Goal: Task Accomplishment & Management: Manage account settings

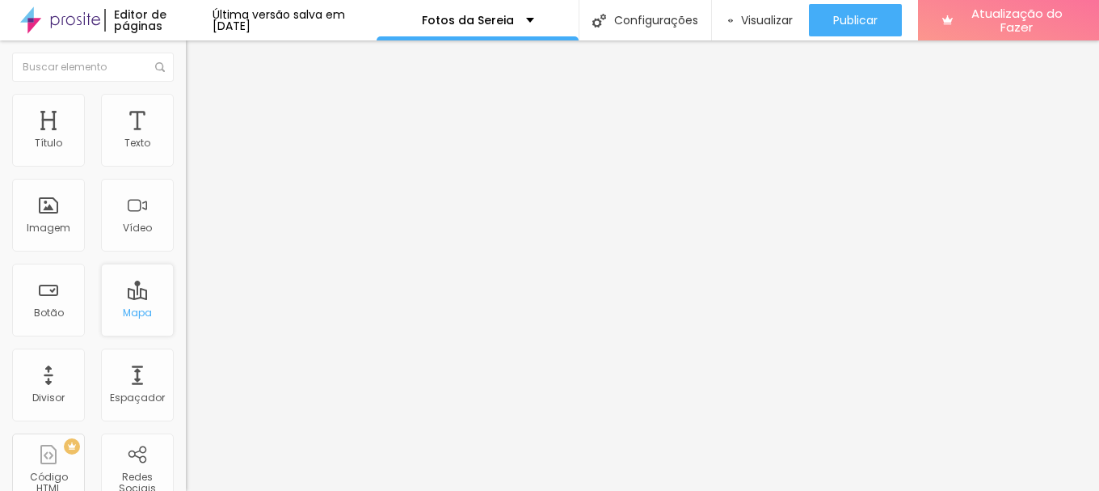
click at [131, 306] on font "Mapa" at bounding box center [137, 312] width 29 height 14
click at [132, 301] on div "Mapa" at bounding box center [137, 299] width 73 height 73
click at [186, 152] on input "sapucaia do sul [GEOGRAPHIC_DATA] 405" at bounding box center [283, 144] width 194 height 16
drag, startPoint x: 134, startPoint y: 179, endPoint x: 165, endPoint y: 183, distance: 31.0
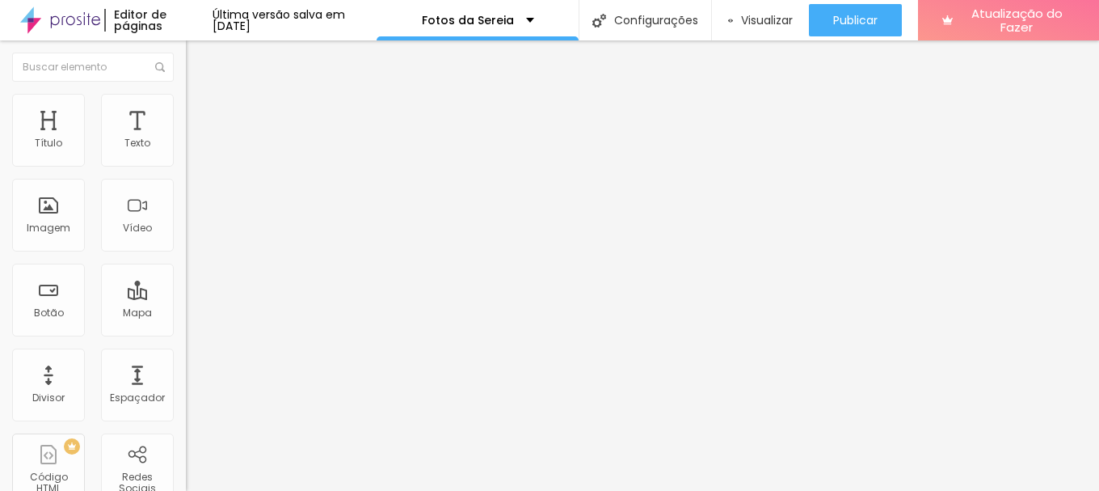
click at [186, 152] on input "sapucaia do sul [GEOGRAPHIC_DATA] 405" at bounding box center [283, 144] width 194 height 16
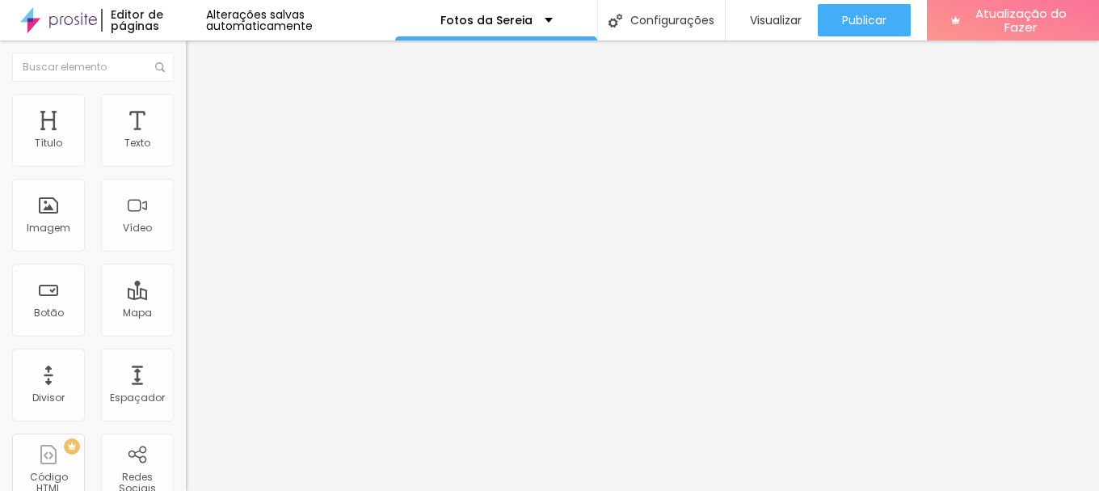
scroll to position [0, 53]
type input "sapucaia do sul jardim [PERSON_NAME] 404"
click at [186, 136] on div "Endereço" at bounding box center [279, 131] width 186 height 10
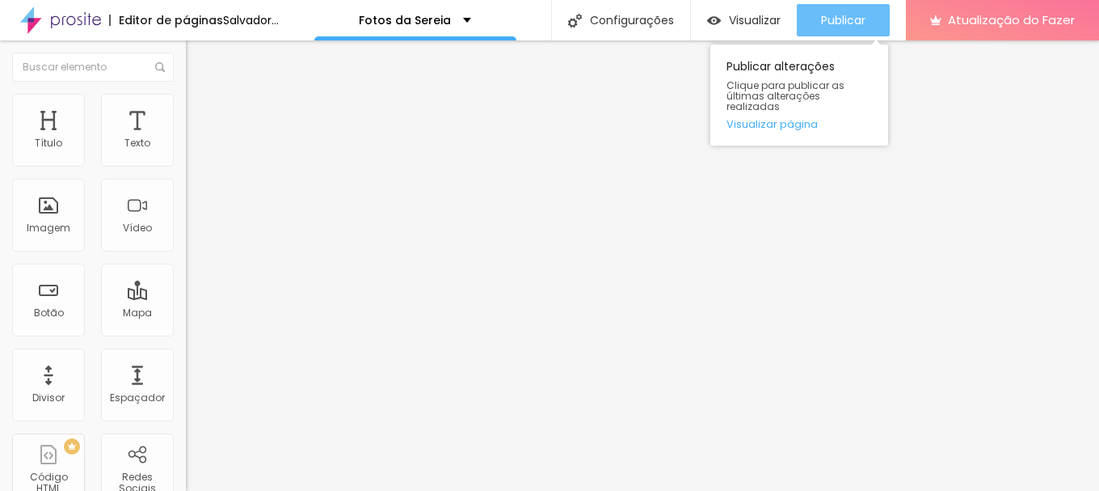
click at [863, 22] on font "Publicar" at bounding box center [843, 20] width 44 height 16
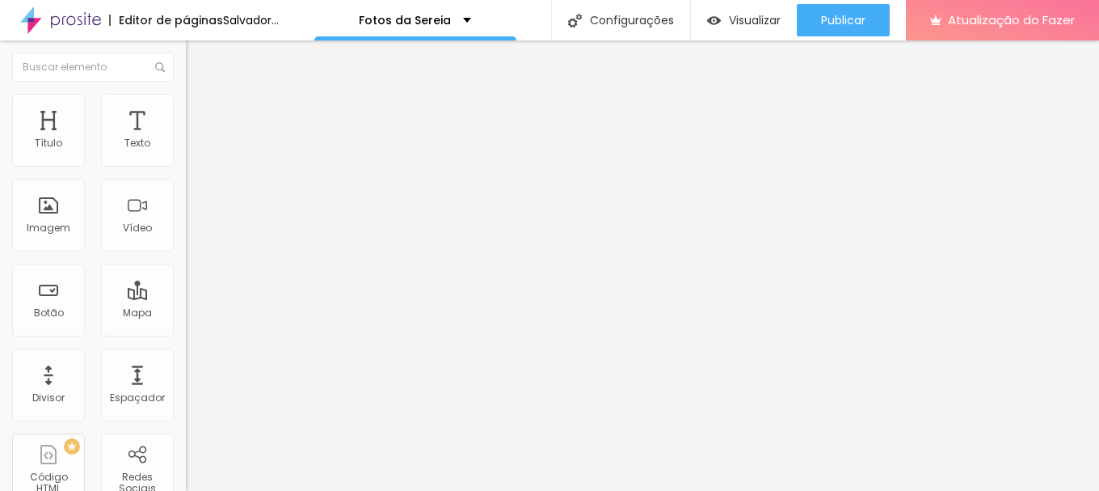
click at [186, 104] on img at bounding box center [193, 101] width 15 height 15
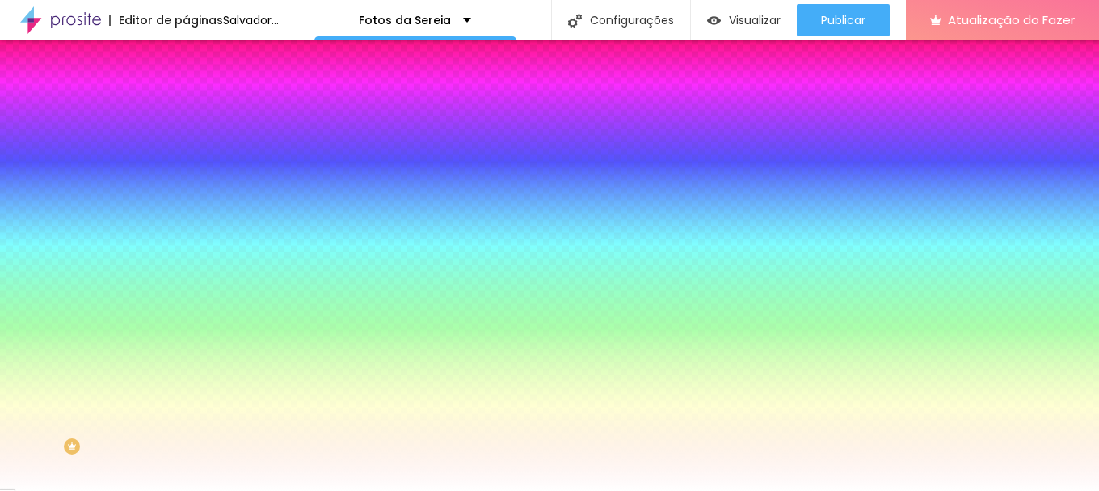
click at [198, 58] on img "button" at bounding box center [204, 59] width 13 height 13
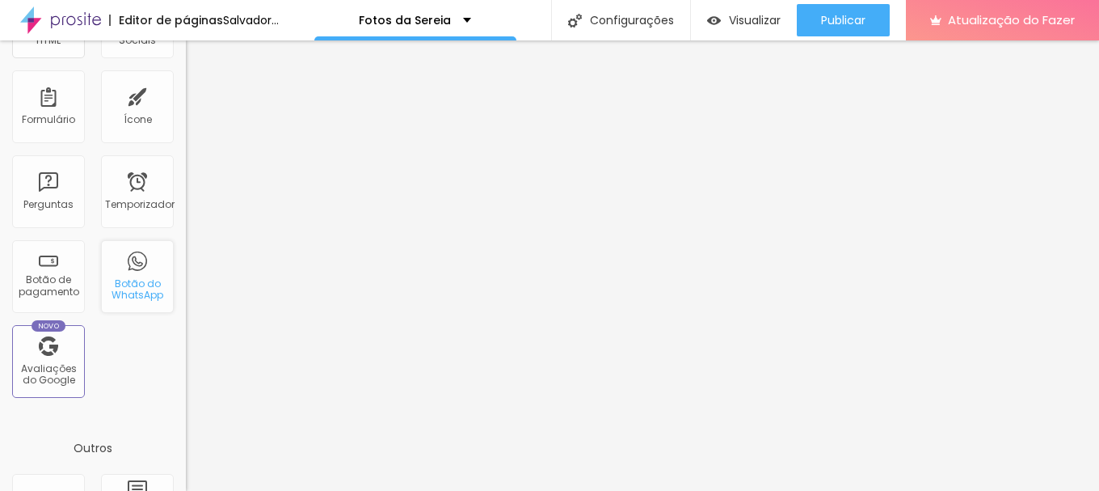
scroll to position [485, 0]
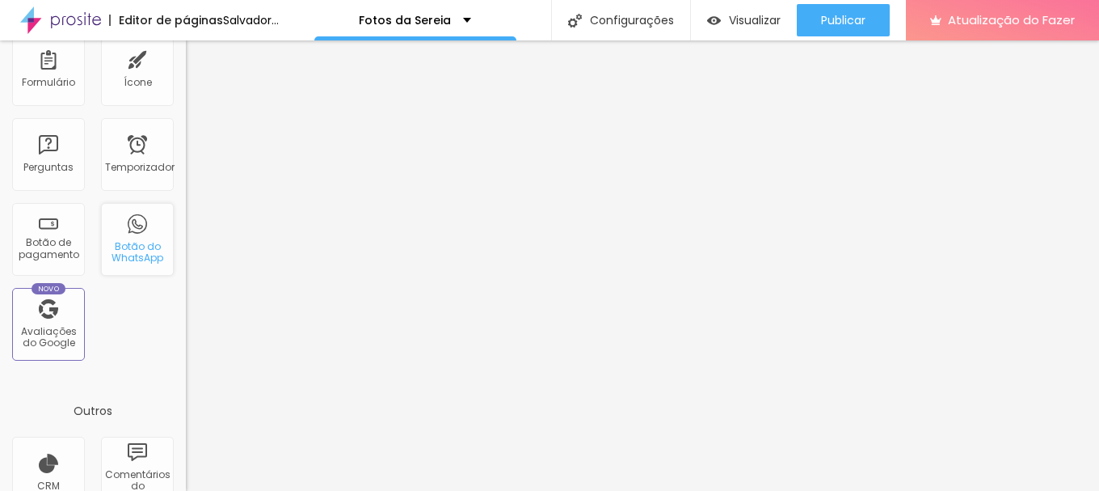
click at [120, 232] on div "Botão do WhatsApp" at bounding box center [137, 239] width 73 height 73
click at [130, 233] on div "Botão do WhatsApp" at bounding box center [137, 239] width 73 height 73
click at [126, 248] on font "Botão do WhatsApp" at bounding box center [138, 251] width 52 height 25
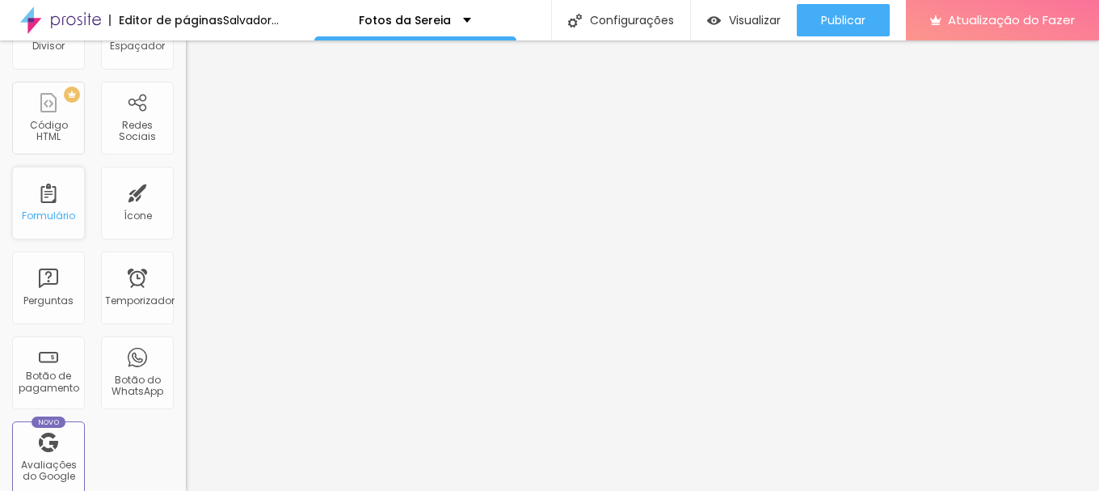
scroll to position [323, 0]
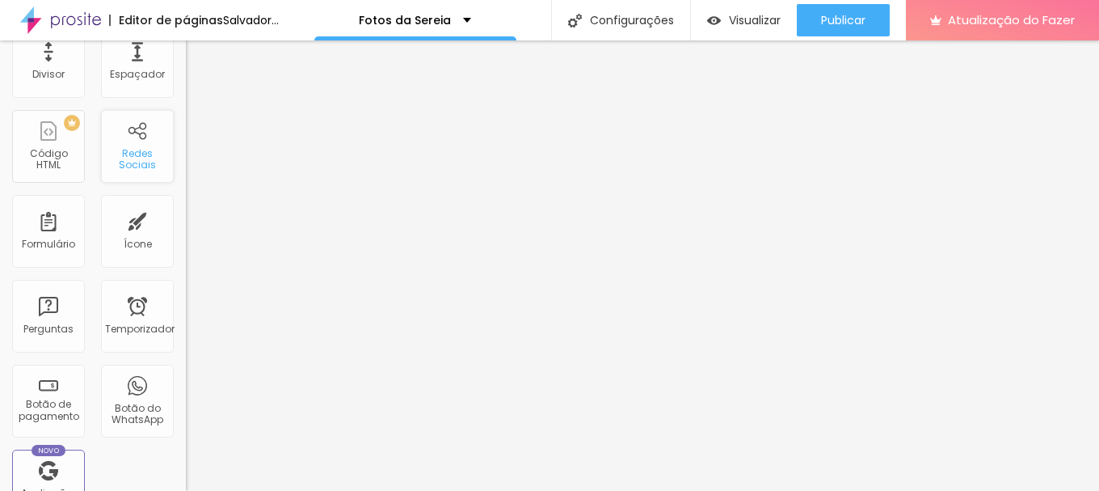
click at [125, 159] on font "Redes Sociais" at bounding box center [137, 158] width 37 height 25
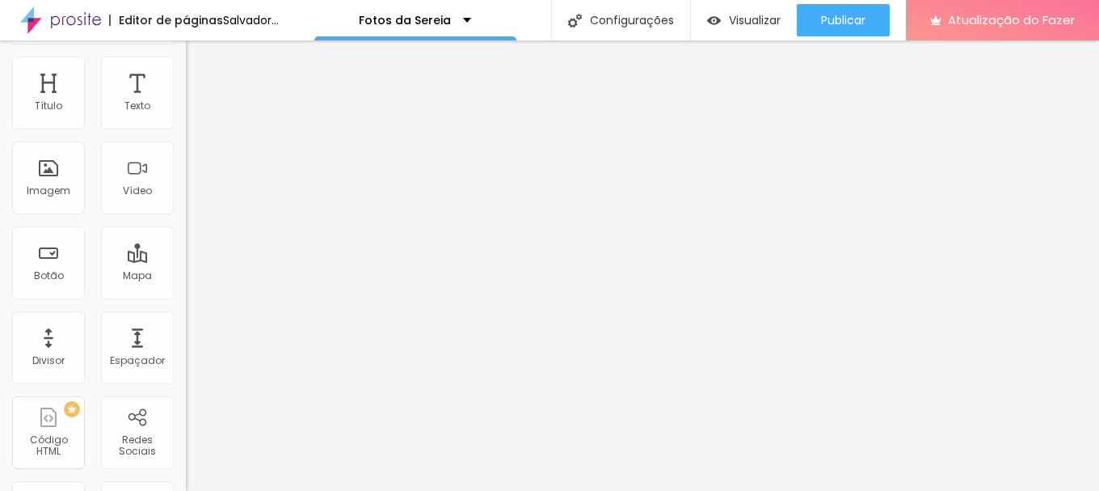
scroll to position [0, 0]
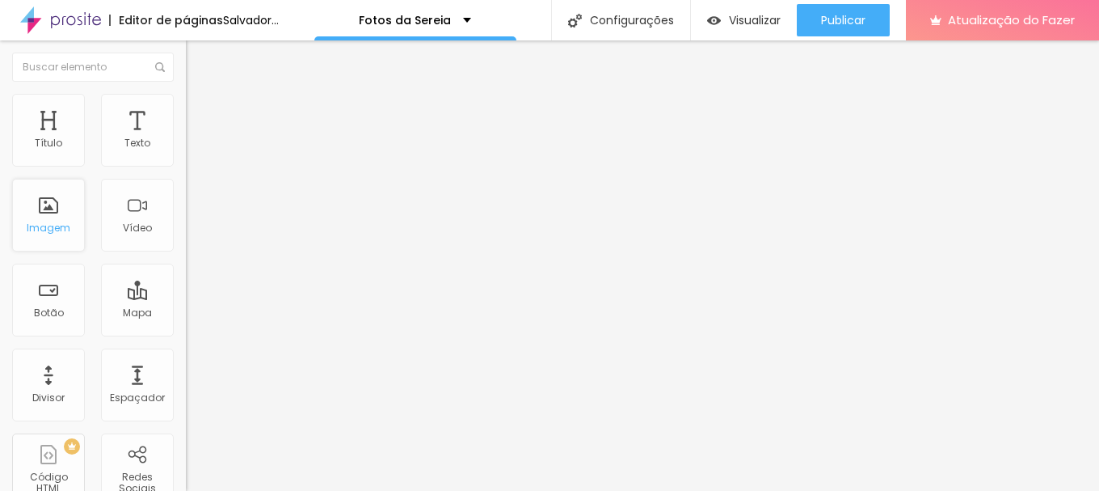
click at [55, 220] on div "Imagem" at bounding box center [48, 215] width 73 height 73
click at [757, 21] on font "Visualizar" at bounding box center [755, 20] width 52 height 16
click at [56, 220] on div "Imagem" at bounding box center [48, 215] width 73 height 73
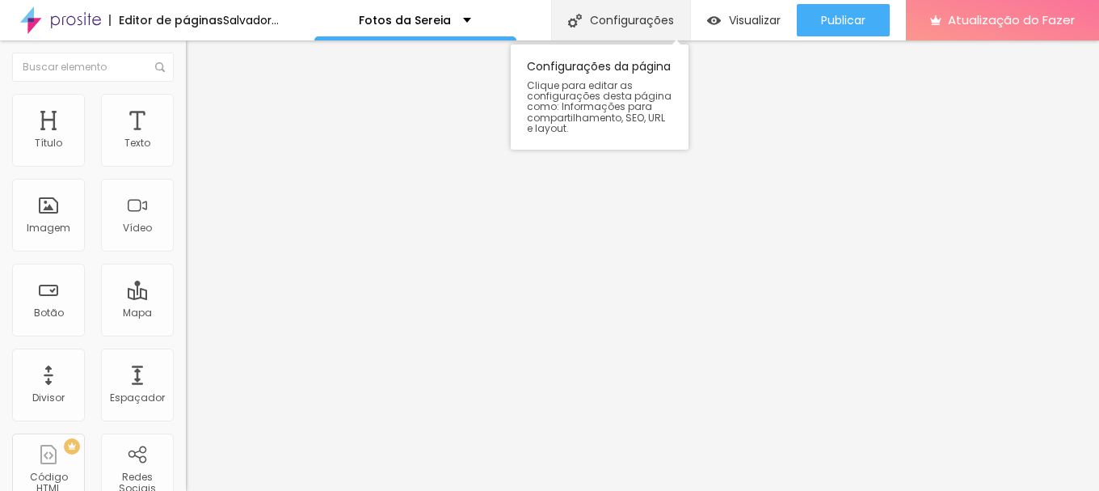
click at [660, 21] on font "Configurações" at bounding box center [632, 20] width 84 height 16
